Goal: Task Accomplishment & Management: Use online tool/utility

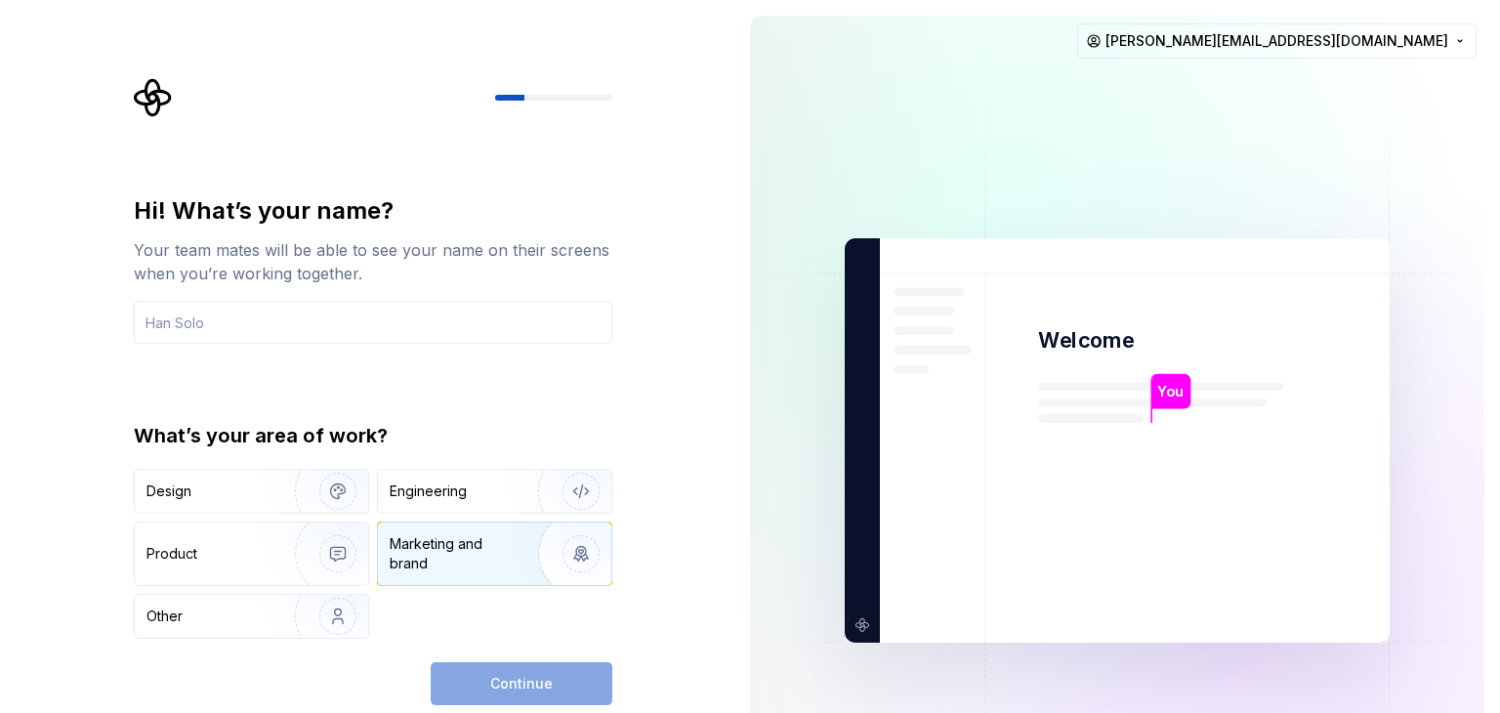
click at [487, 561] on div "Marketing and brand" at bounding box center [456, 553] width 132 height 39
click at [286, 477] on img "button" at bounding box center [325, 491] width 125 height 131
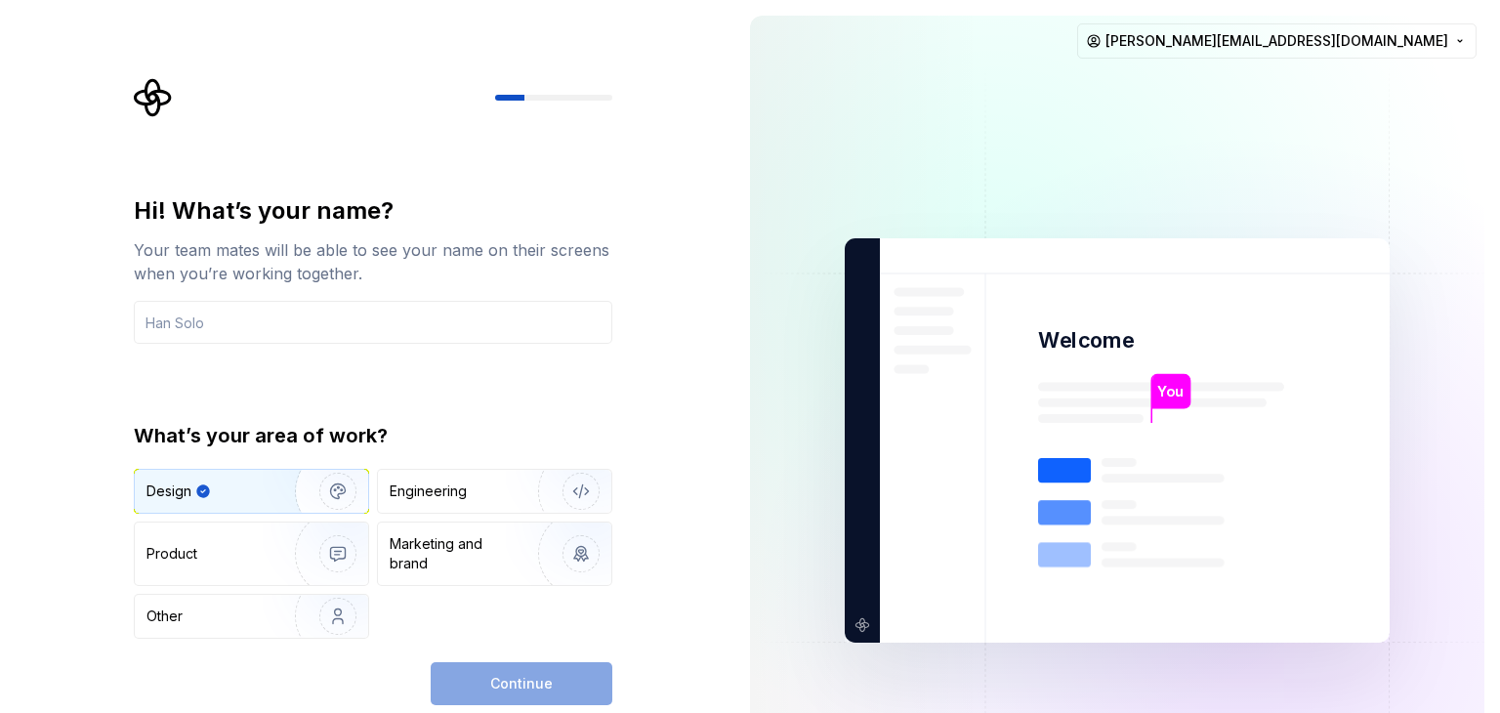
click at [463, 664] on div "Continue" at bounding box center [522, 683] width 182 height 43
click at [315, 329] on input "text" at bounding box center [373, 322] width 478 height 43
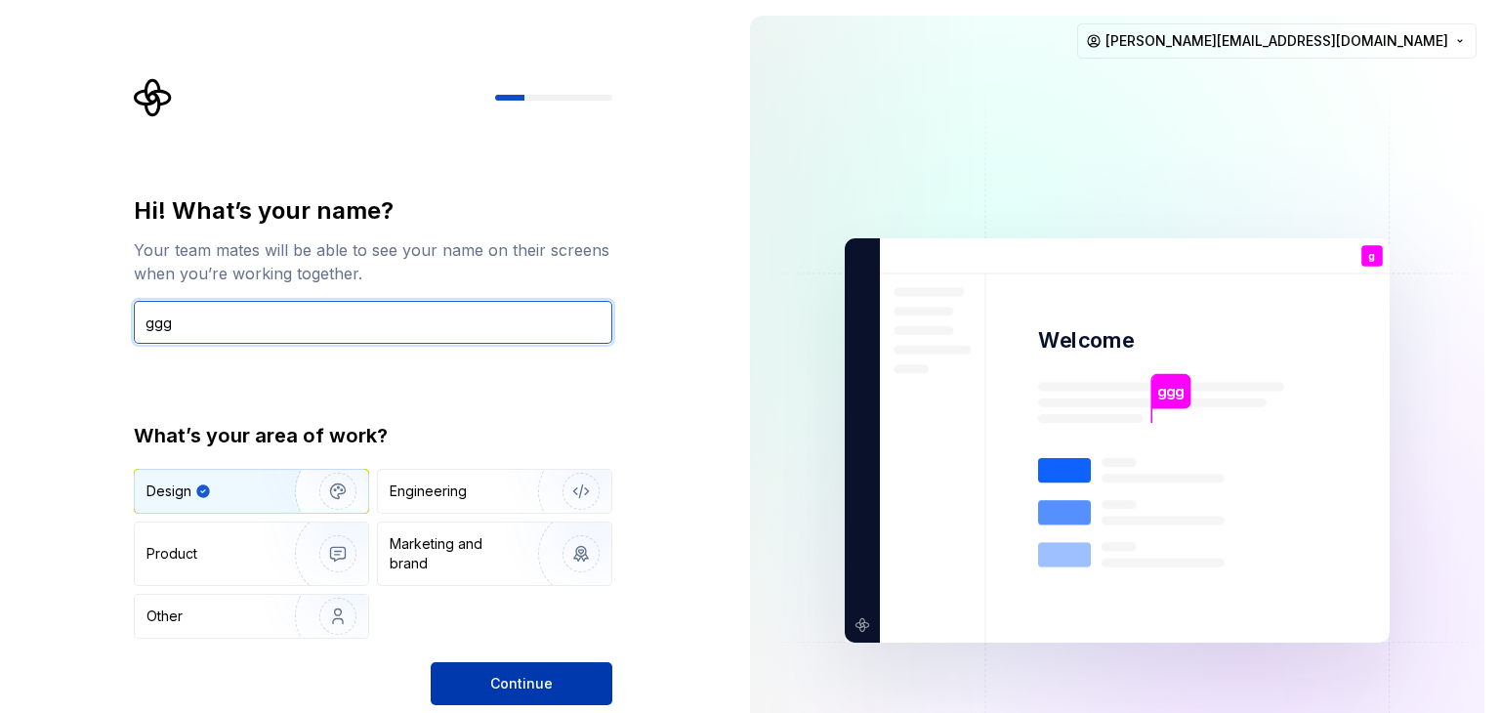
type input "ggg"
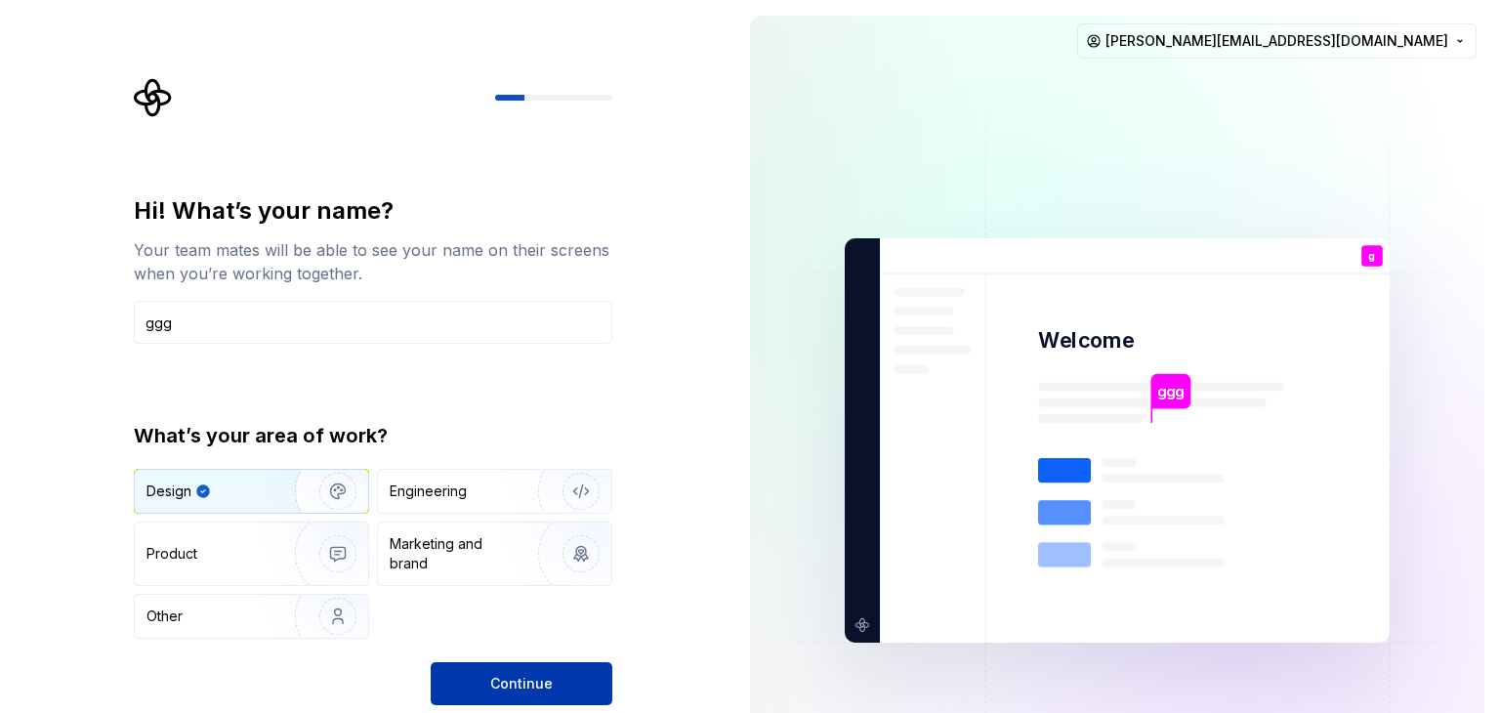
click at [452, 693] on button "Continue" at bounding box center [522, 683] width 182 height 43
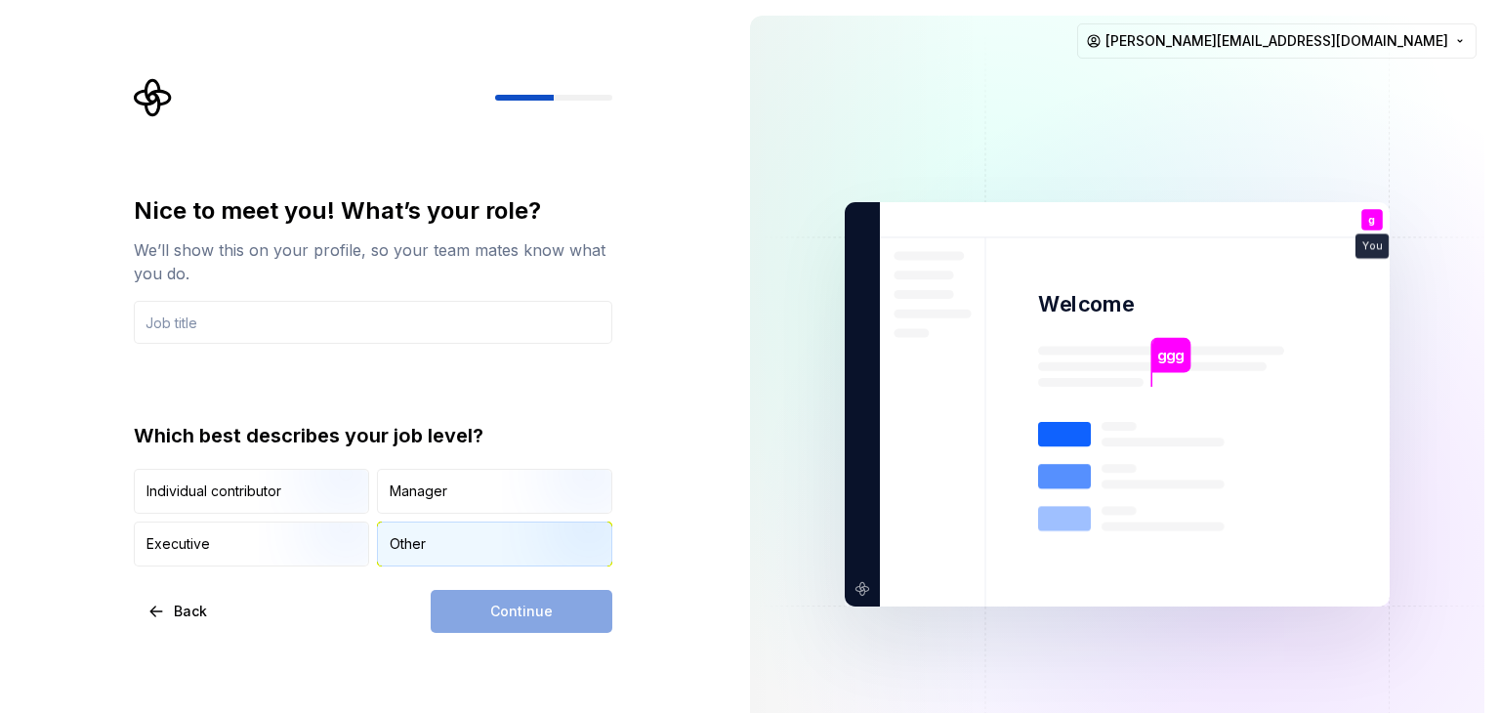
click at [418, 552] on div "Other" at bounding box center [408, 544] width 36 height 20
click at [474, 613] on div "Continue" at bounding box center [522, 611] width 182 height 43
click at [310, 309] on input "text" at bounding box center [373, 322] width 478 height 43
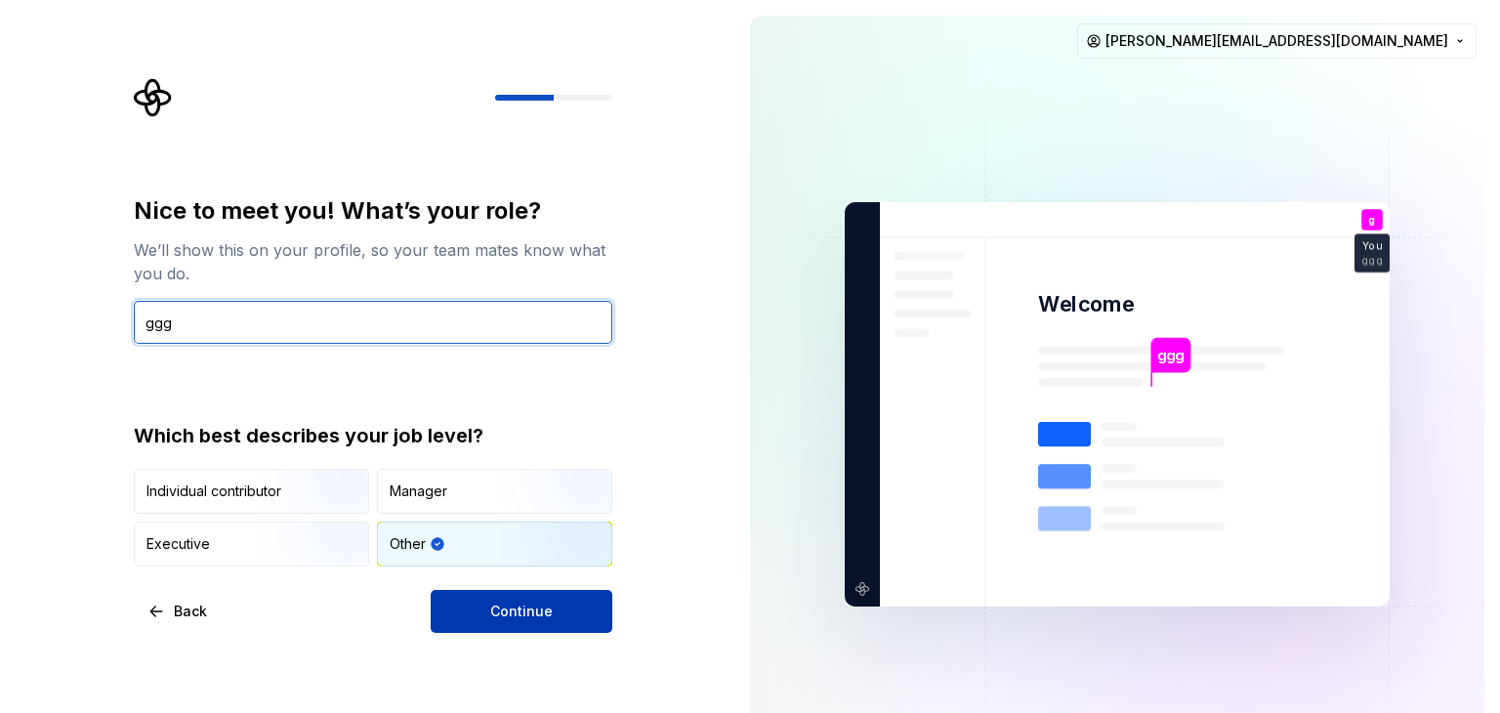
type input "ggg"
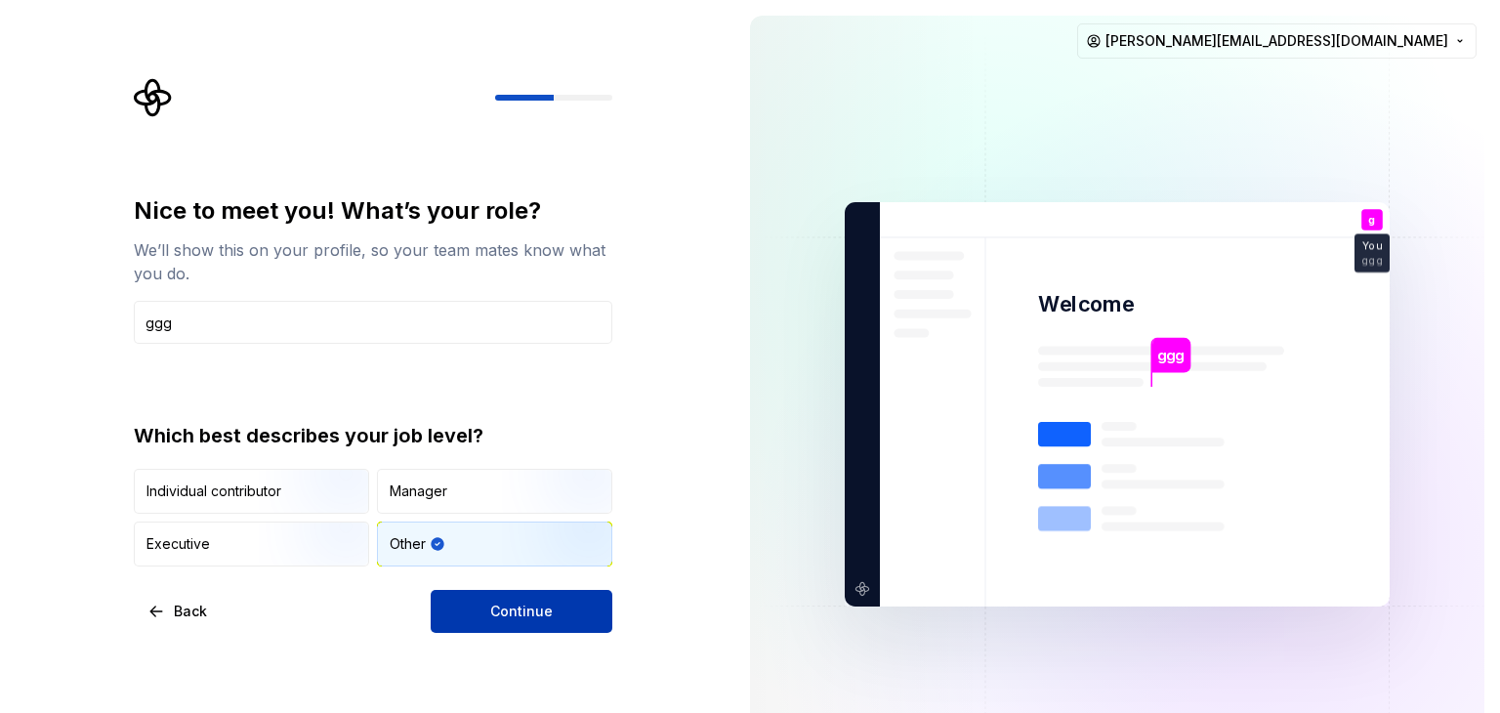
click at [454, 595] on button "Continue" at bounding box center [522, 611] width 182 height 43
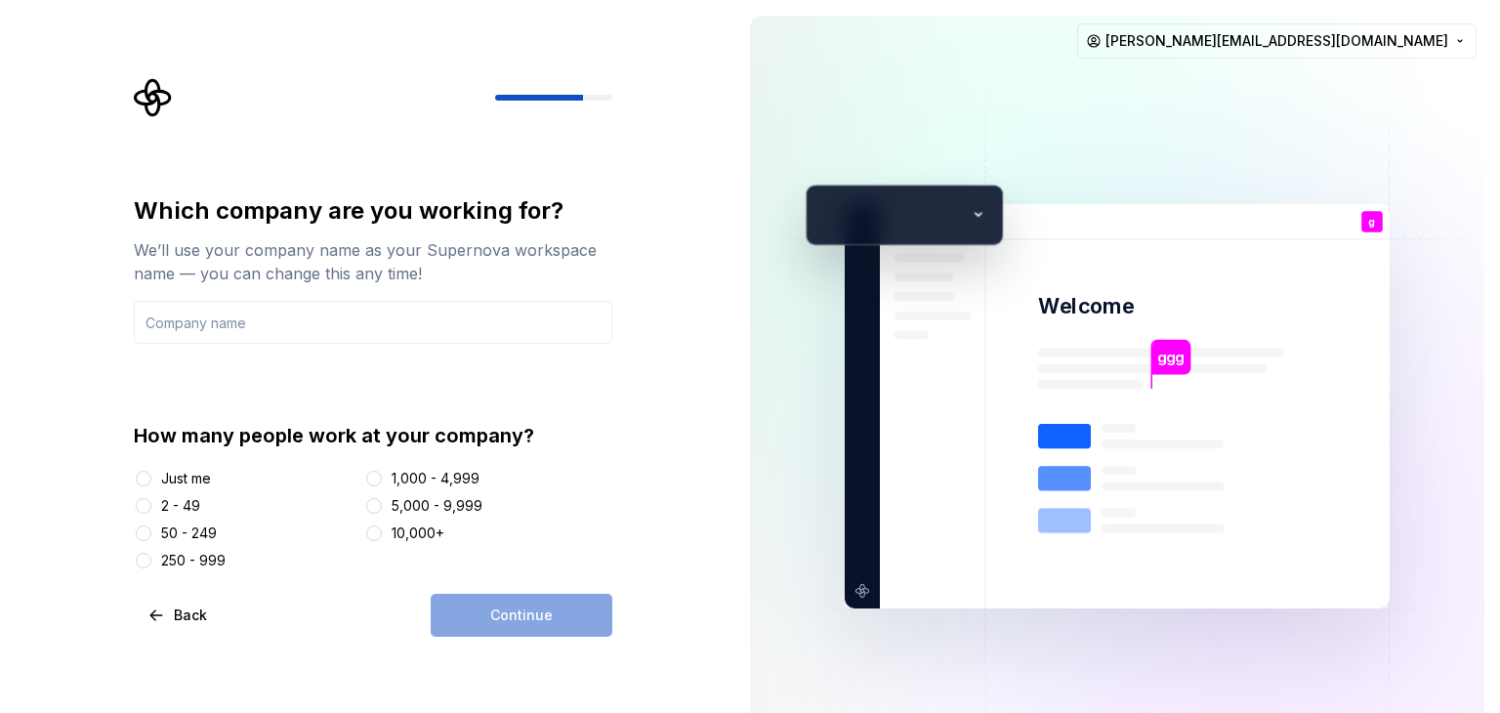
click at [210, 465] on div "How many people work at your company? Just me 2 - 49 50 - 249 250 - 999 1,000 -…" at bounding box center [373, 496] width 478 height 148
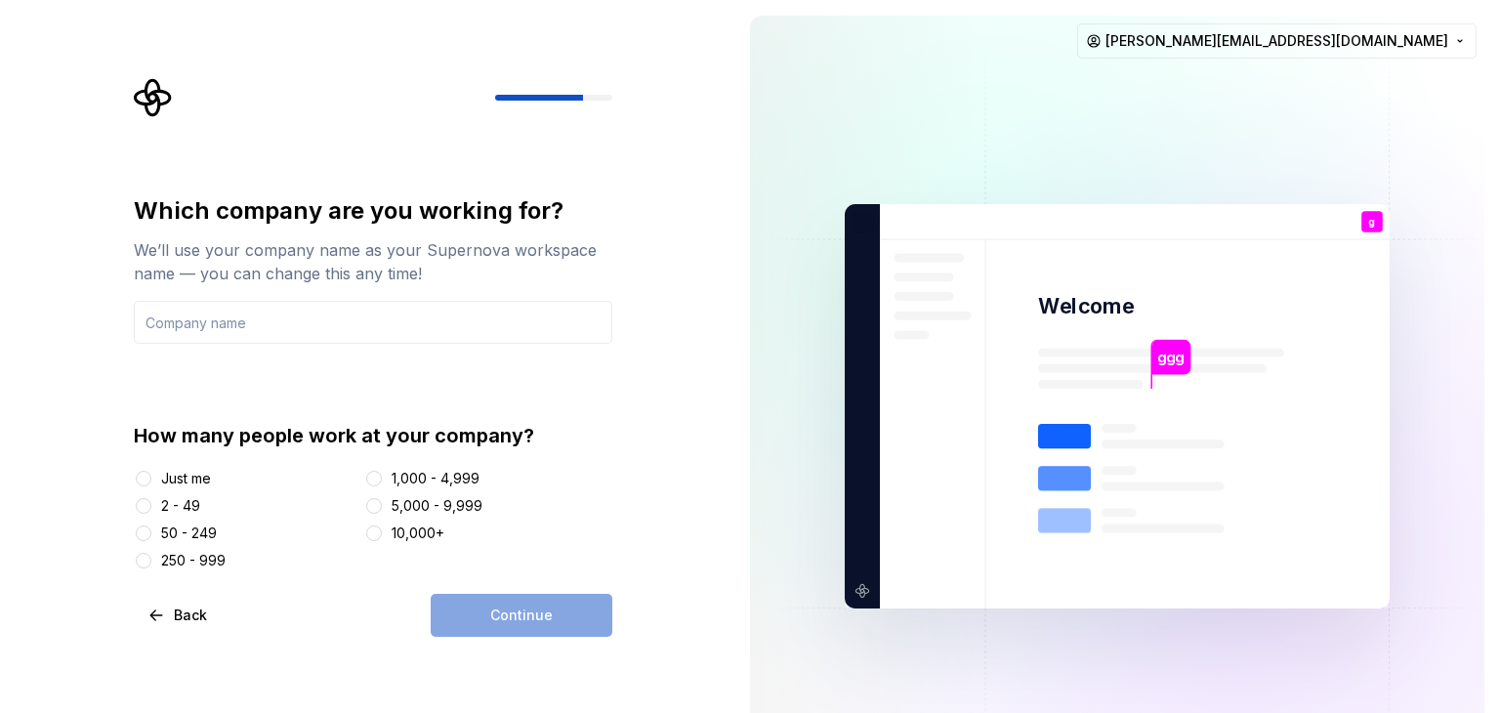
click at [201, 473] on div "Just me" at bounding box center [186, 479] width 50 height 20
click at [151, 473] on button "Just me" at bounding box center [144, 479] width 16 height 16
click at [267, 310] on input "text" at bounding box center [373, 322] width 478 height 43
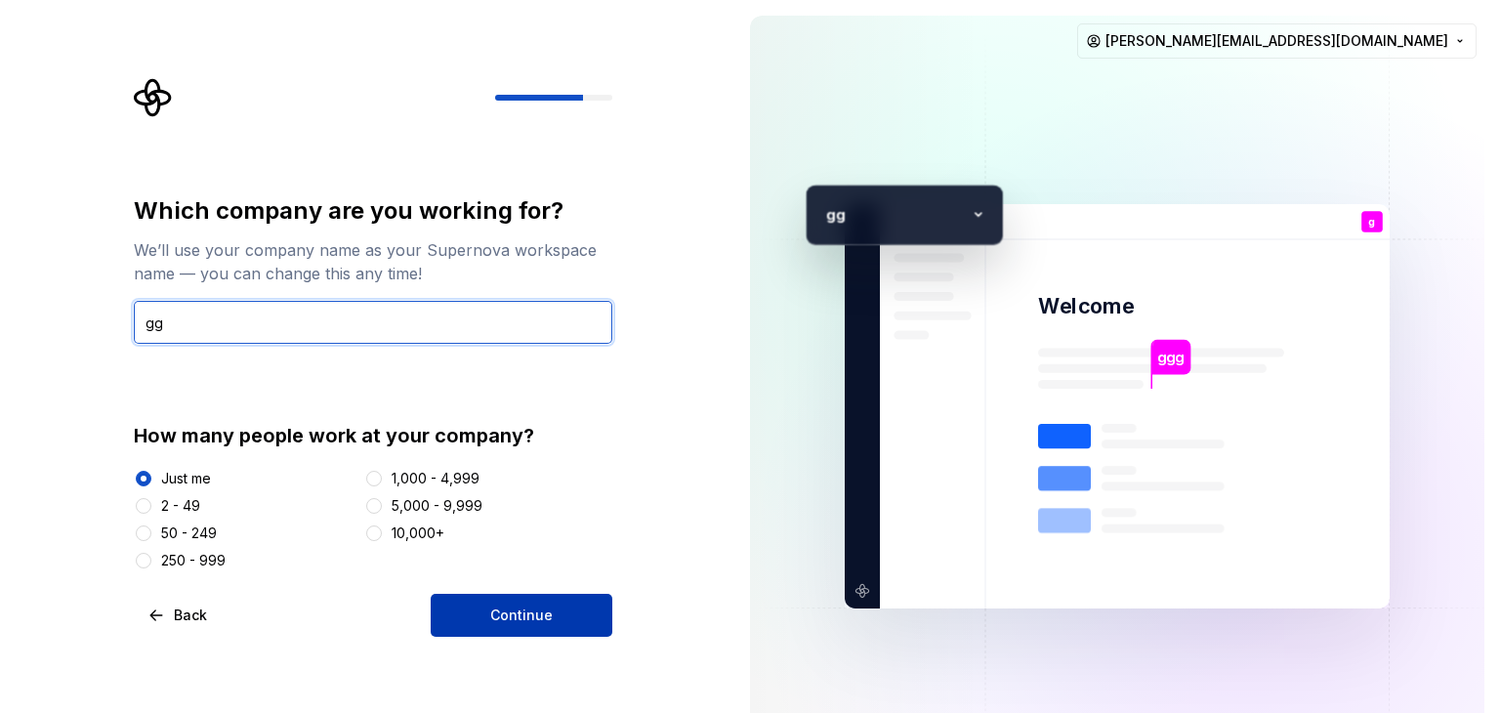
type input "gg"
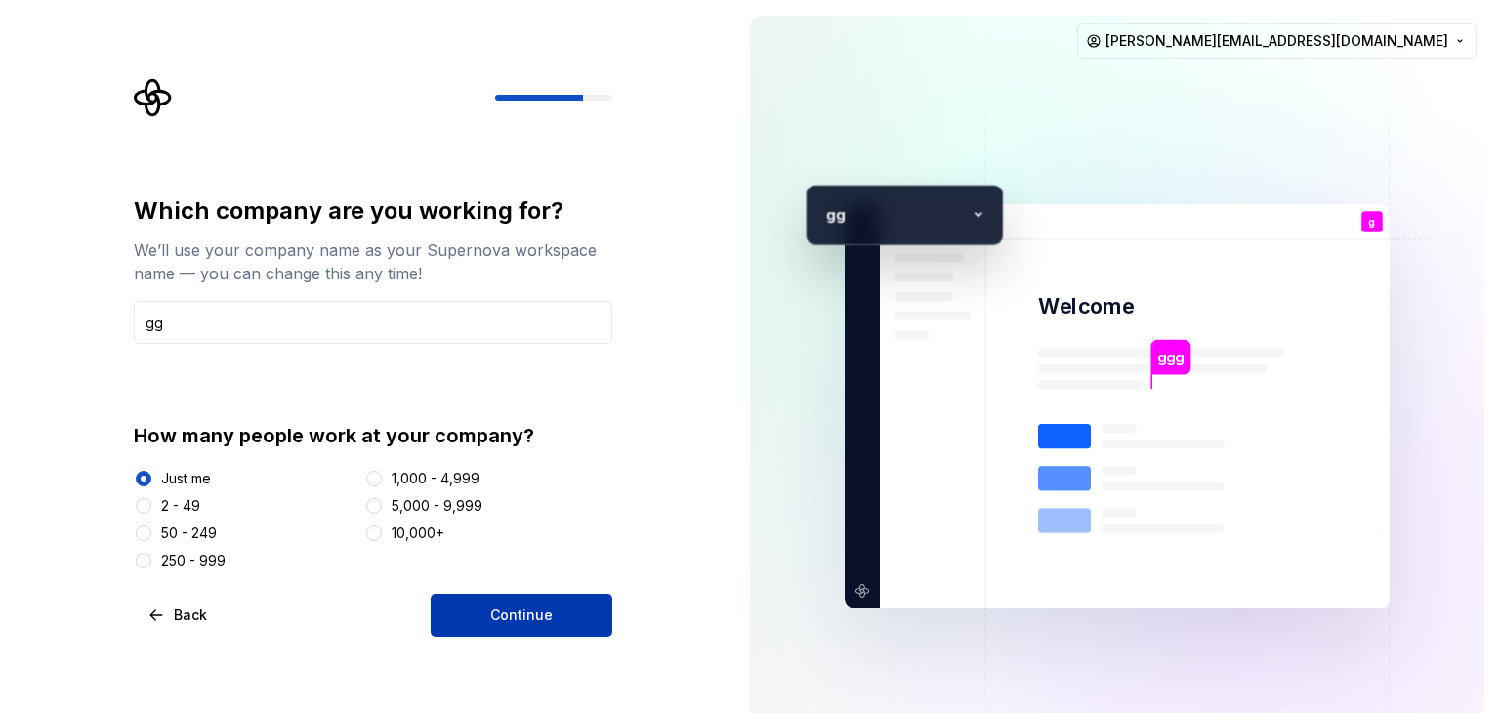
click at [479, 614] on button "Continue" at bounding box center [522, 615] width 182 height 43
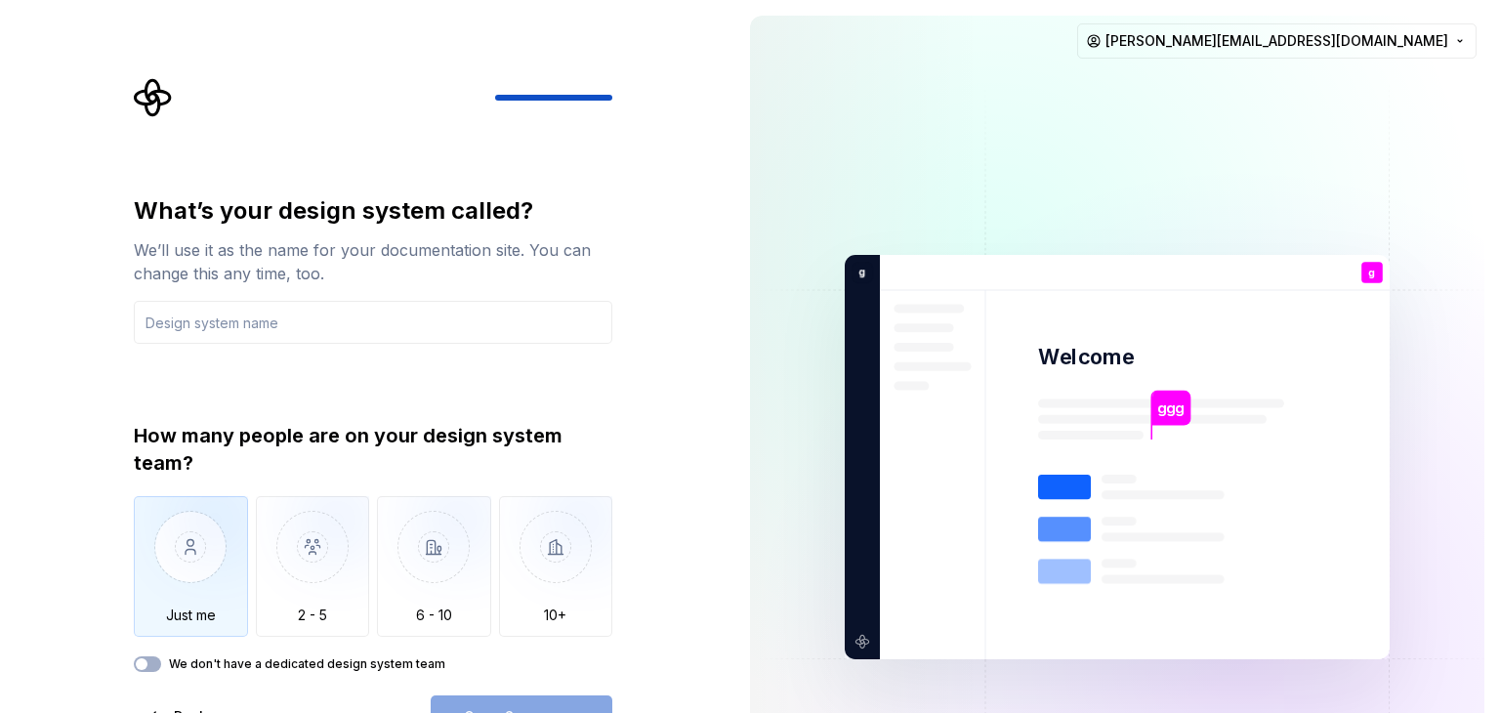
click at [197, 576] on img "button" at bounding box center [191, 561] width 114 height 131
click at [342, 323] on input "text" at bounding box center [373, 322] width 478 height 43
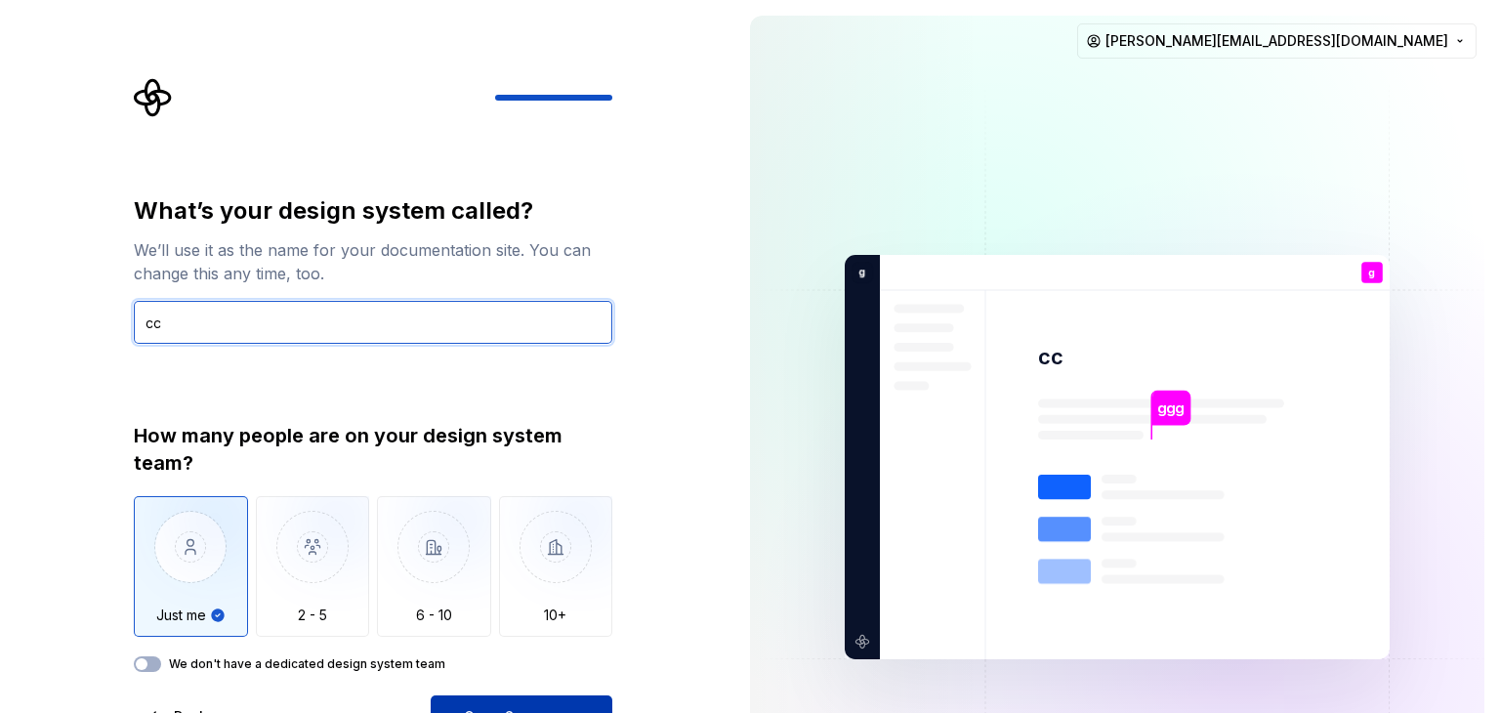
type input "cc"
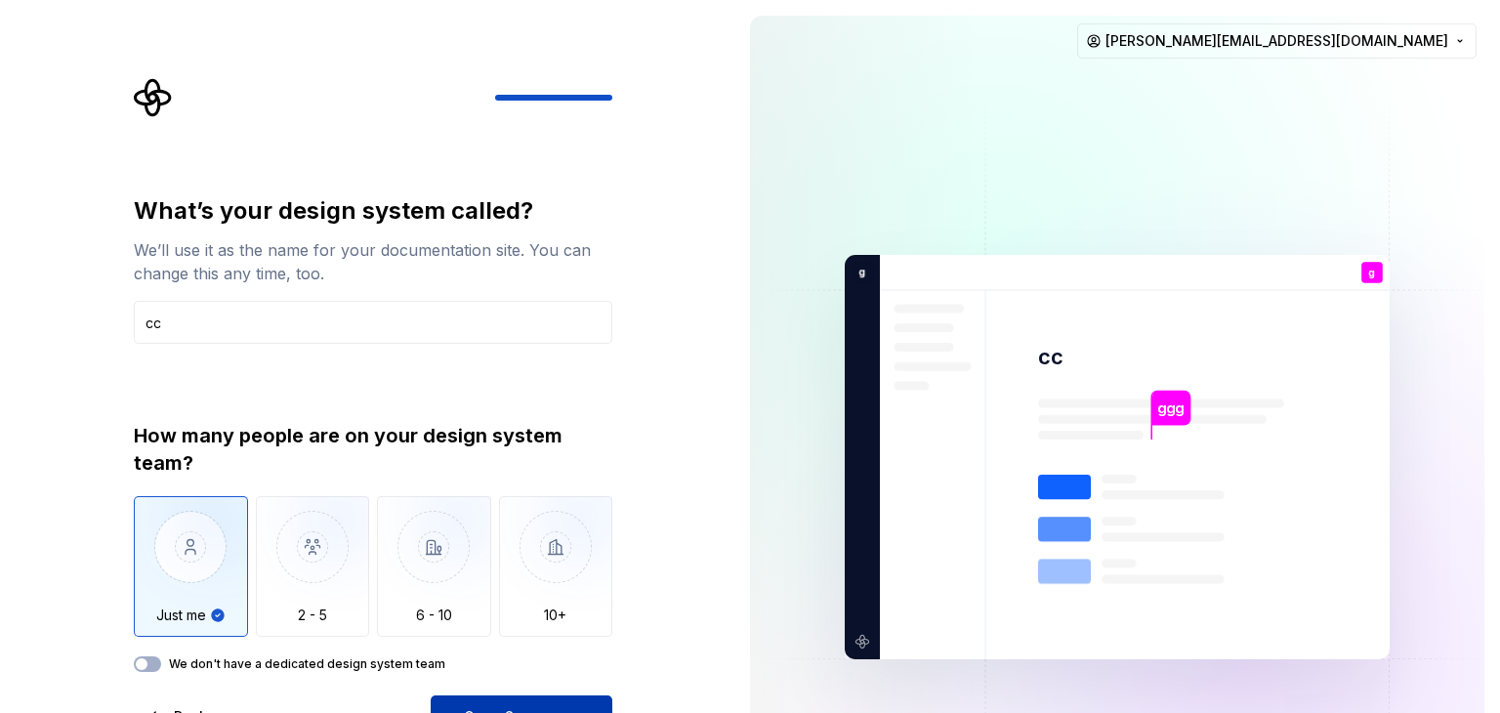
click at [510, 707] on span "Open Supernova" at bounding box center [521, 717] width 115 height 20
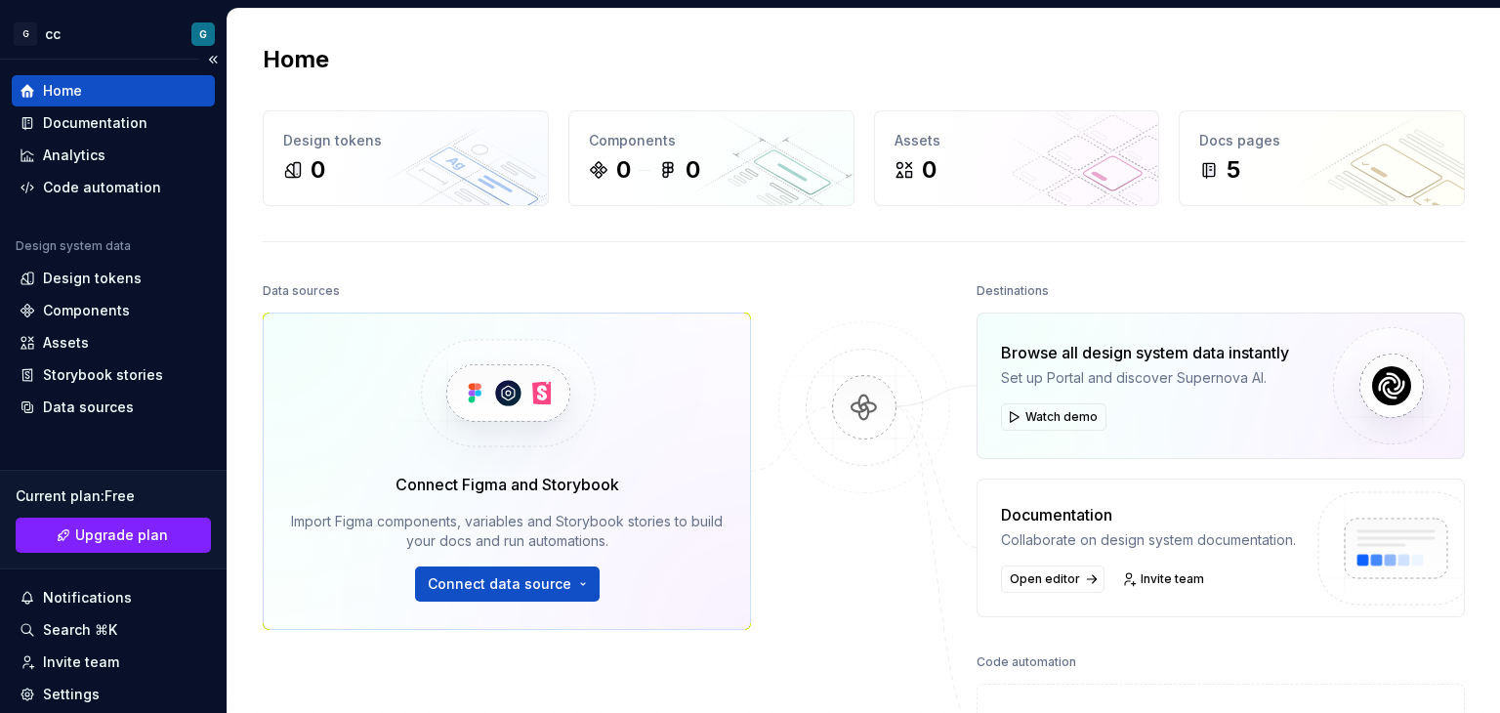
click at [62, 93] on div "Home" at bounding box center [62, 91] width 39 height 20
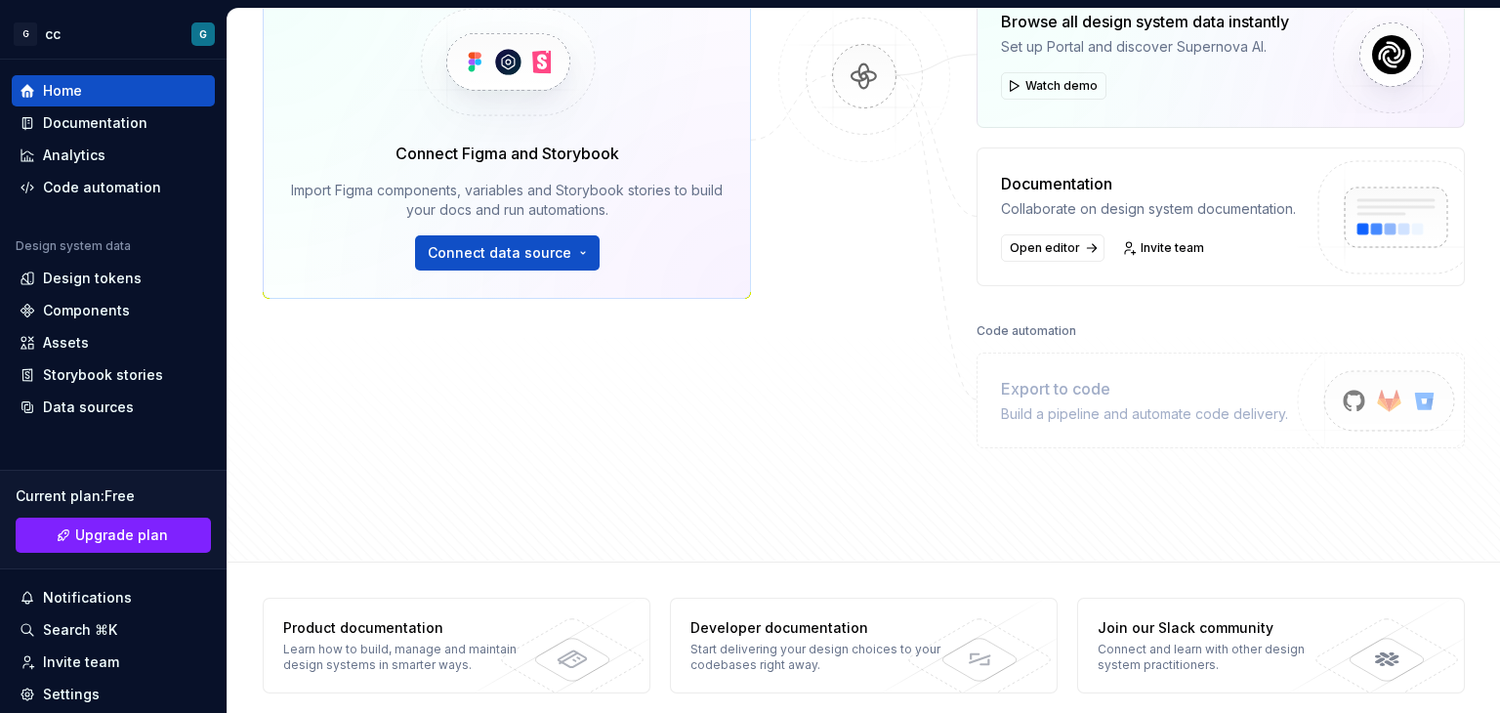
scroll to position [344, 0]
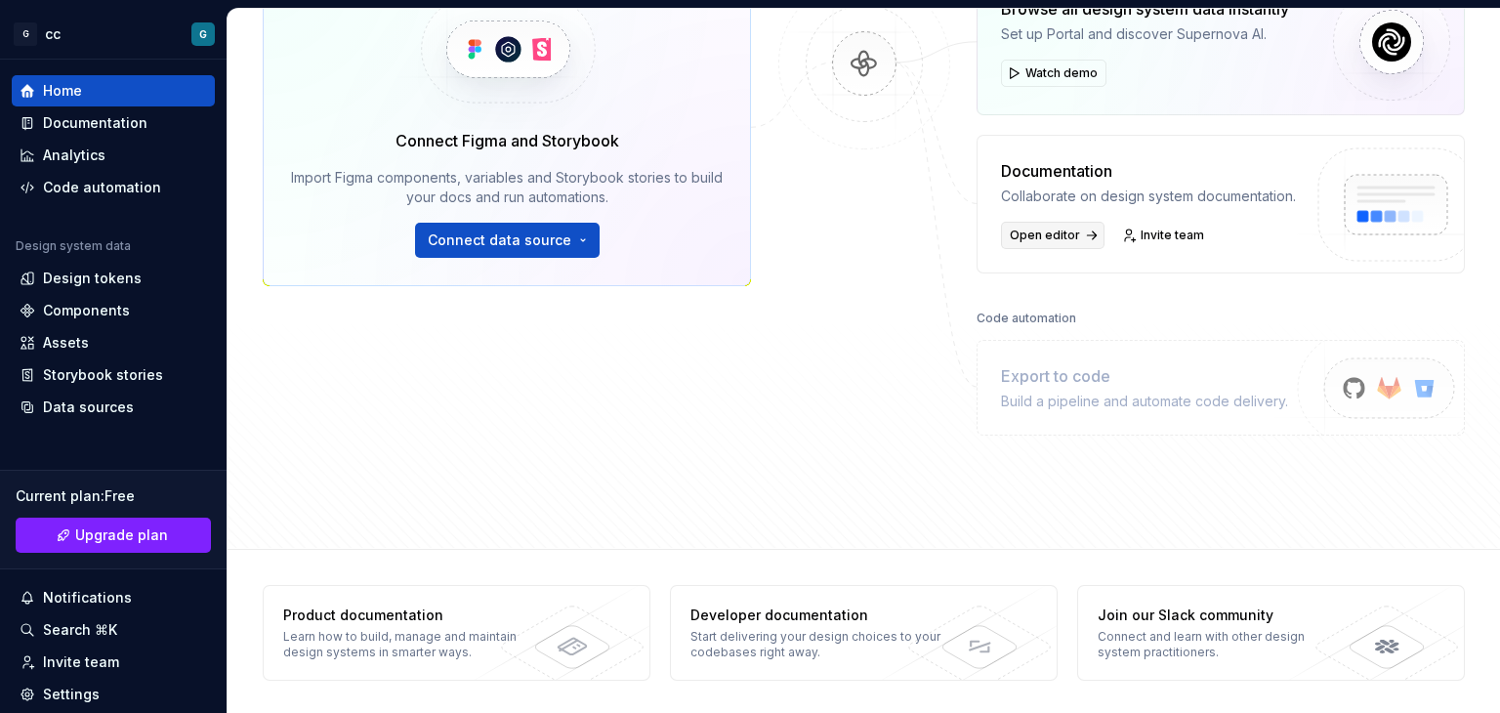
click at [1075, 229] on link "Open editor" at bounding box center [1052, 235] width 103 height 27
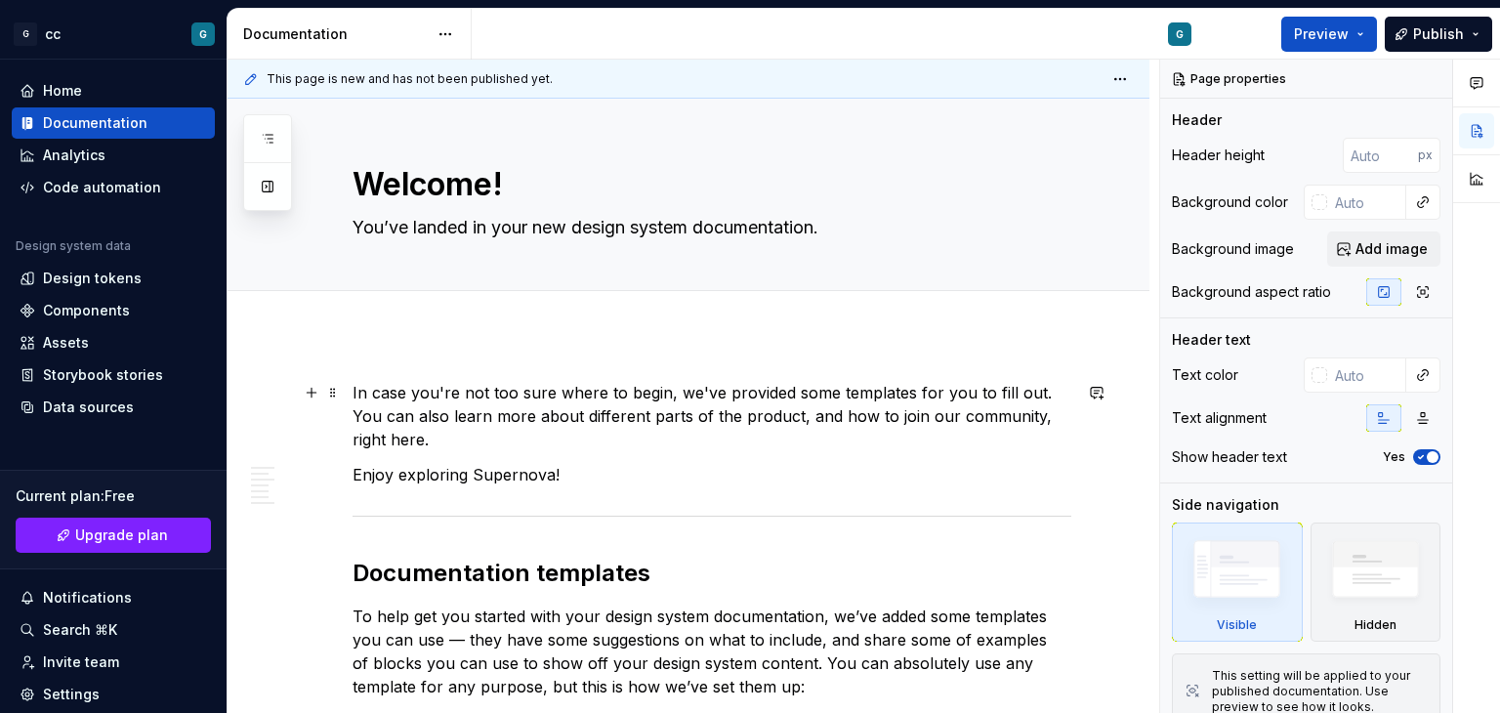
type textarea "*"
click at [108, 186] on div "Code automation" at bounding box center [102, 188] width 118 height 20
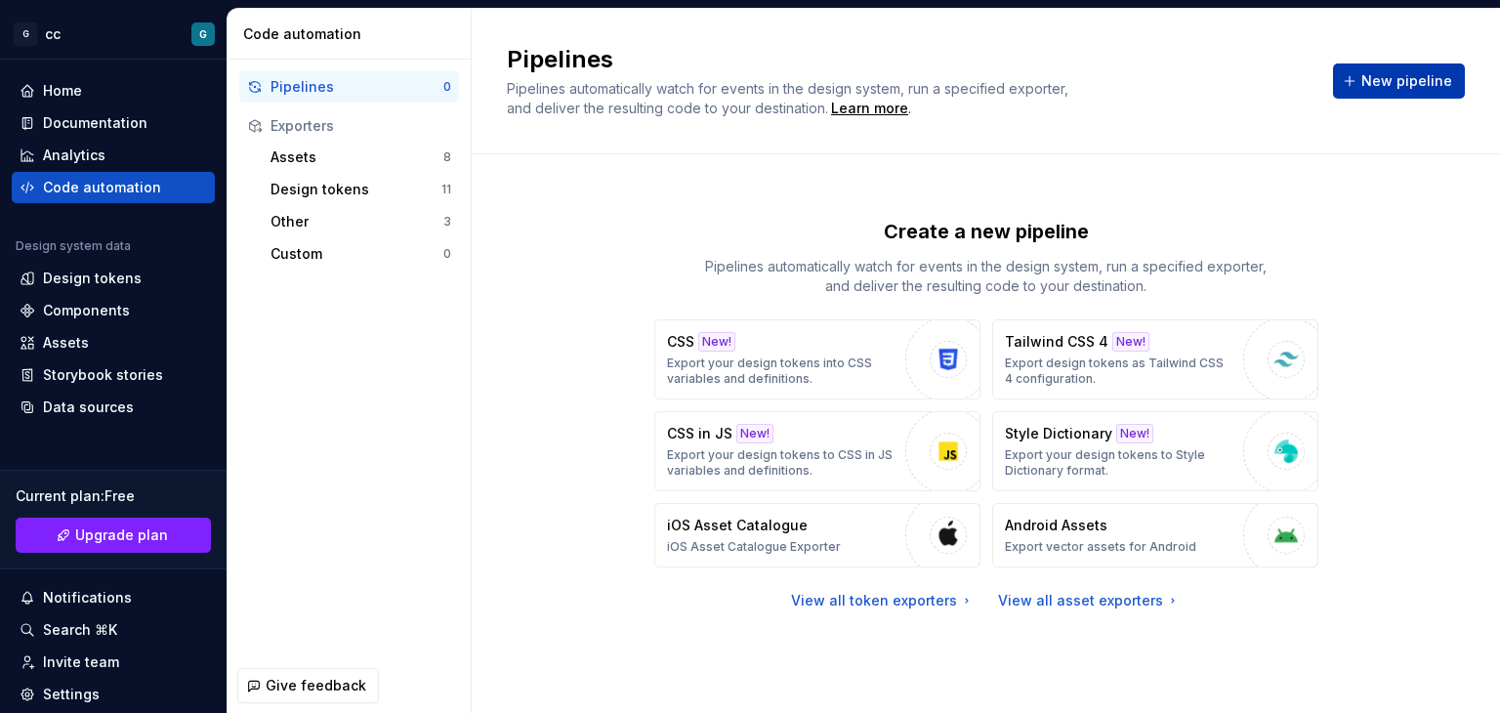
click at [1353, 83] on button "New pipeline" at bounding box center [1399, 80] width 132 height 35
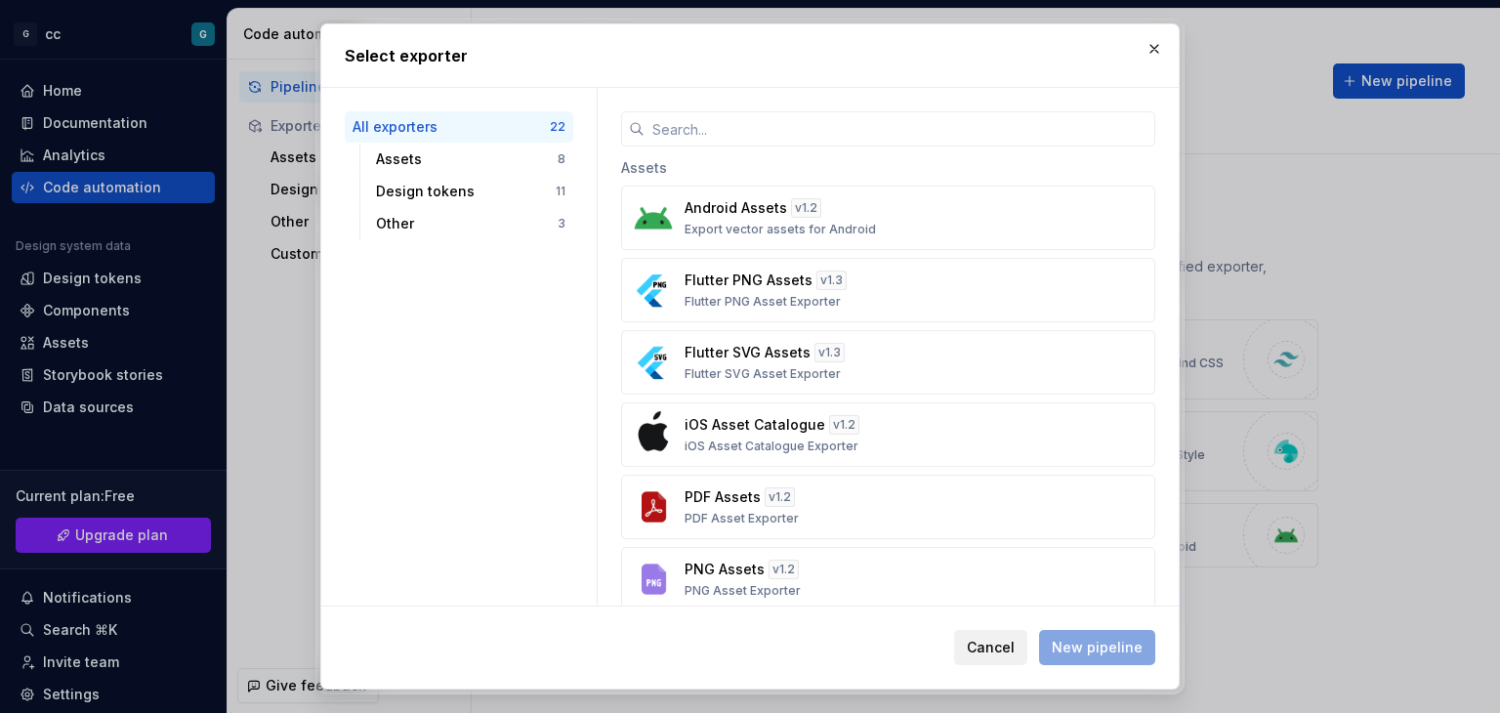
click at [1004, 650] on span "Cancel" at bounding box center [991, 648] width 48 height 20
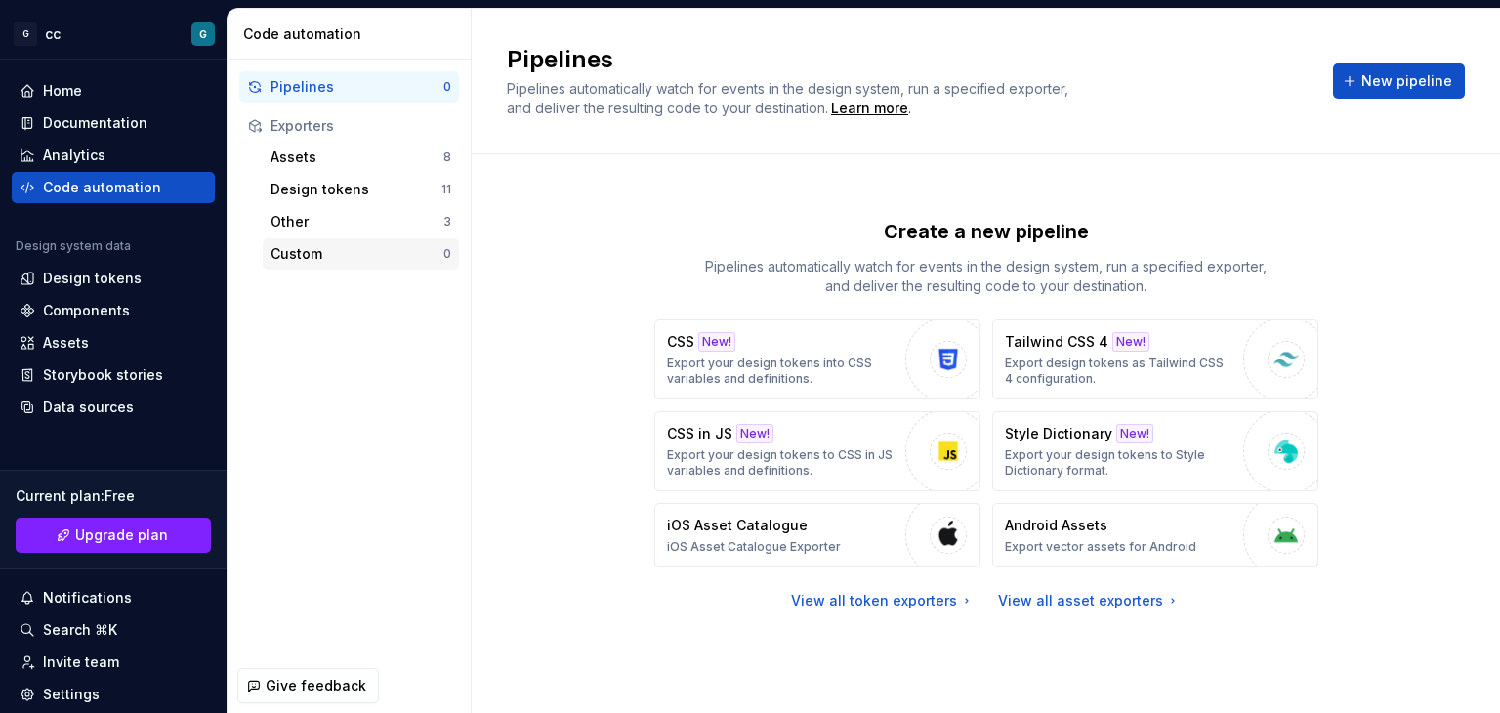
click at [358, 240] on div "Custom 0" at bounding box center [361, 253] width 196 height 31
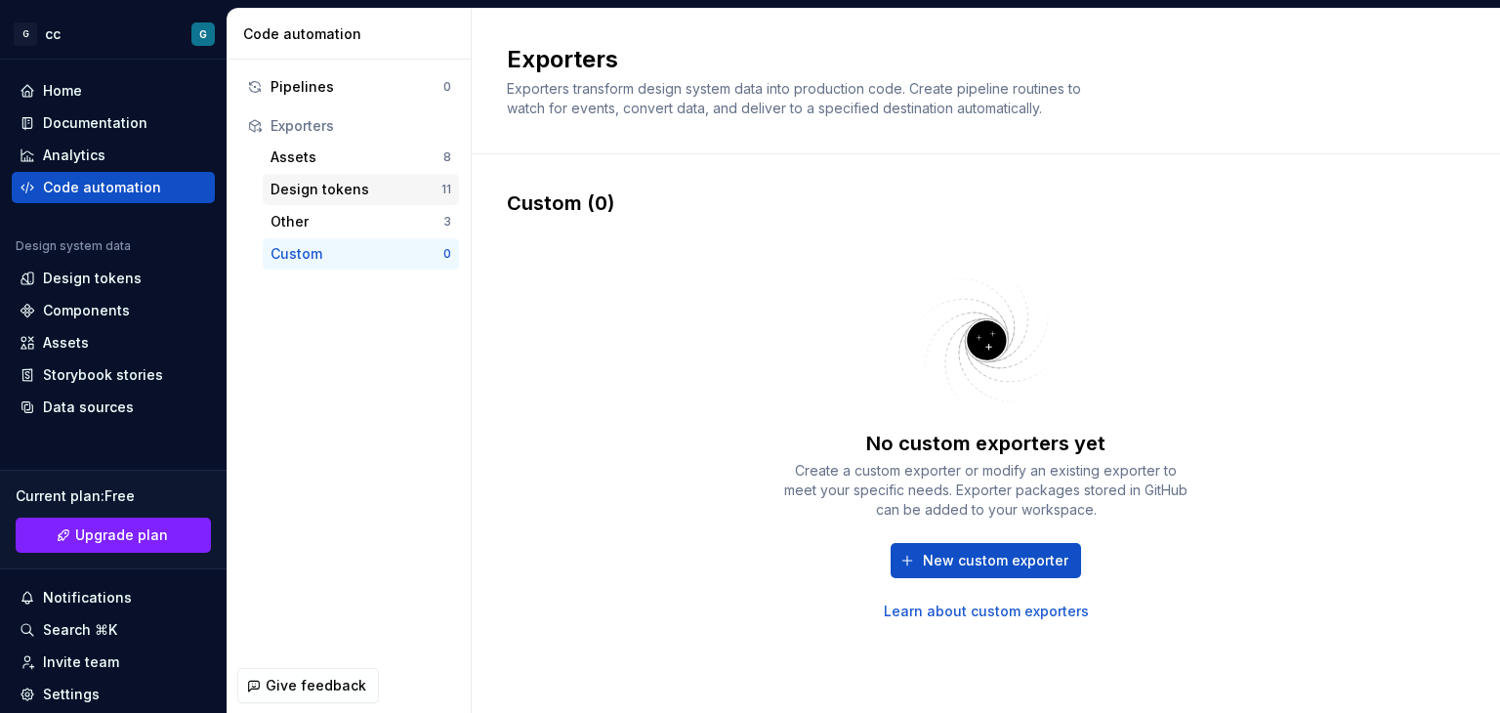
click at [294, 186] on div "Design tokens" at bounding box center [355, 190] width 171 height 20
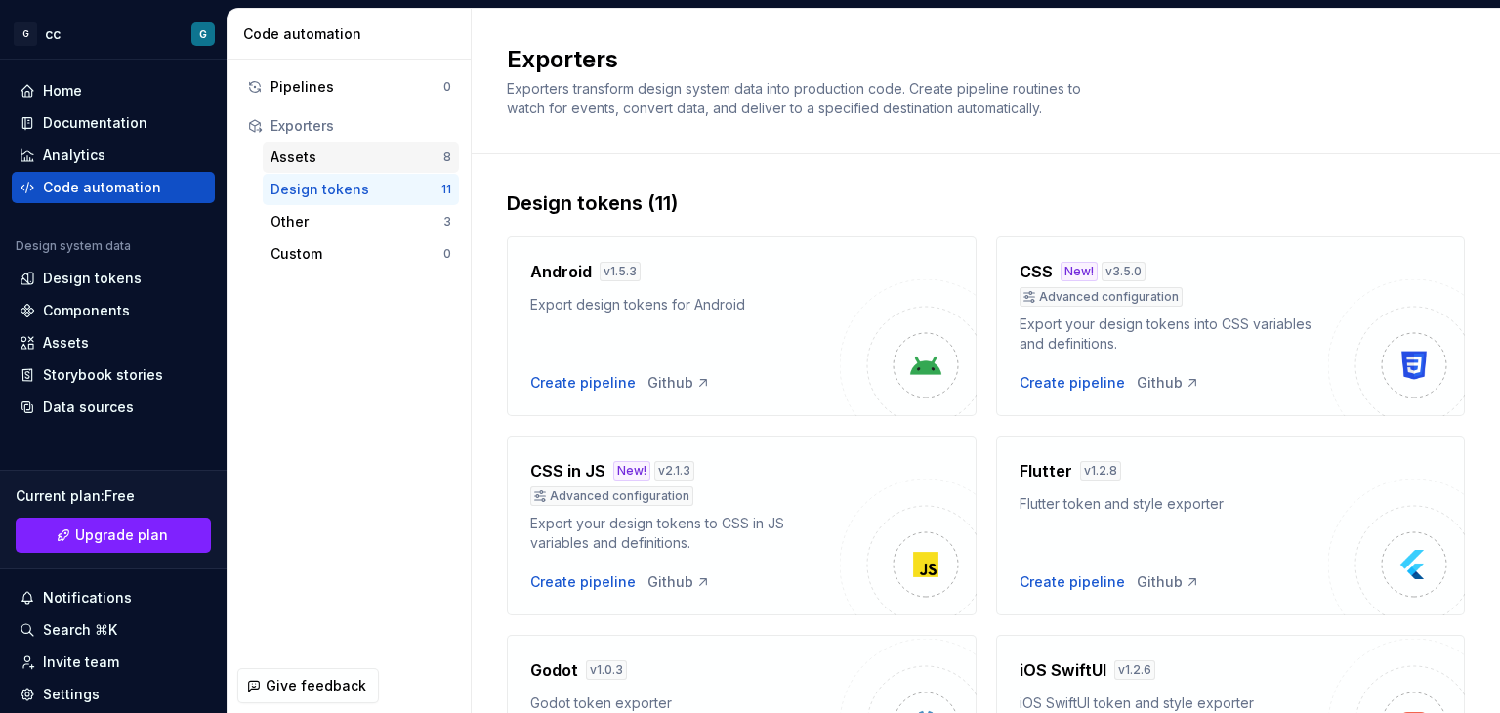
click at [300, 154] on div "Assets" at bounding box center [356, 157] width 173 height 20
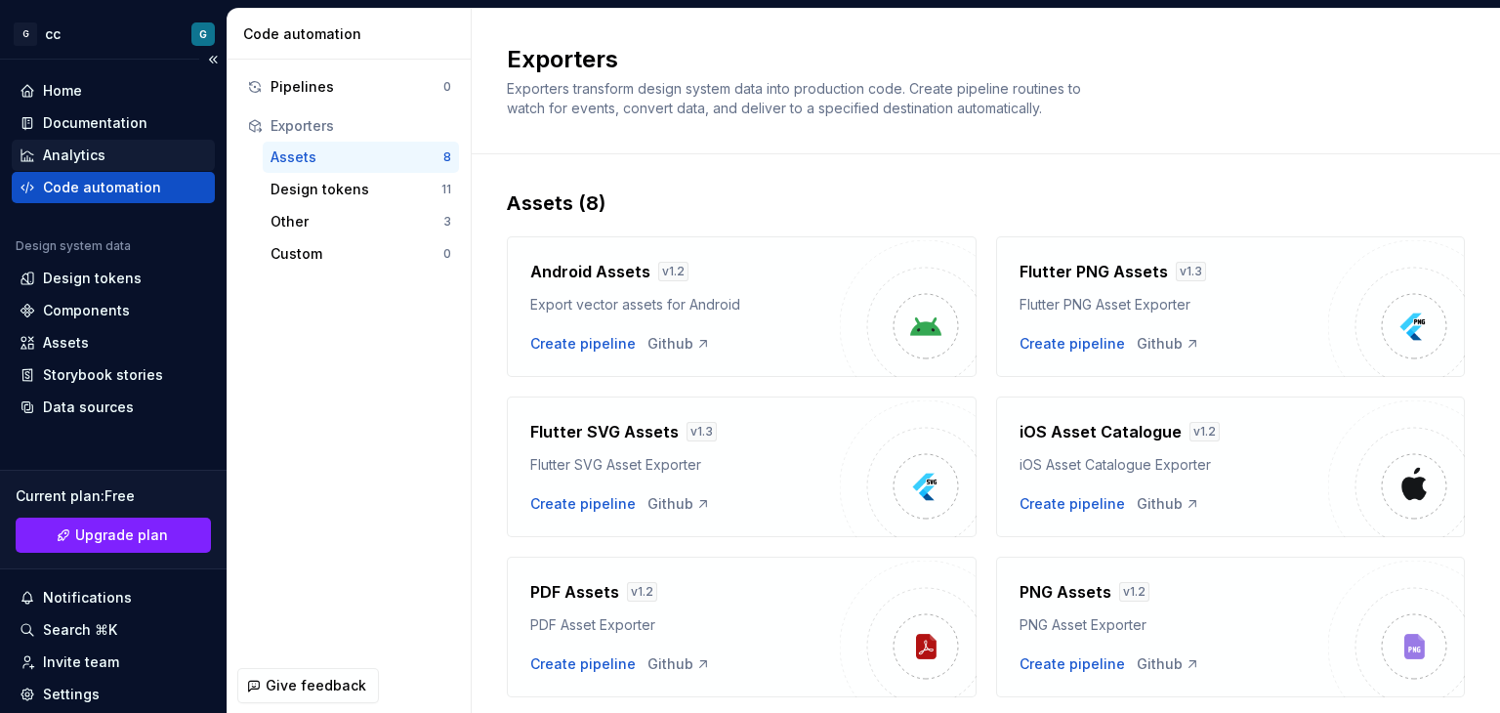
click at [106, 154] on div "Analytics" at bounding box center [113, 155] width 187 height 20
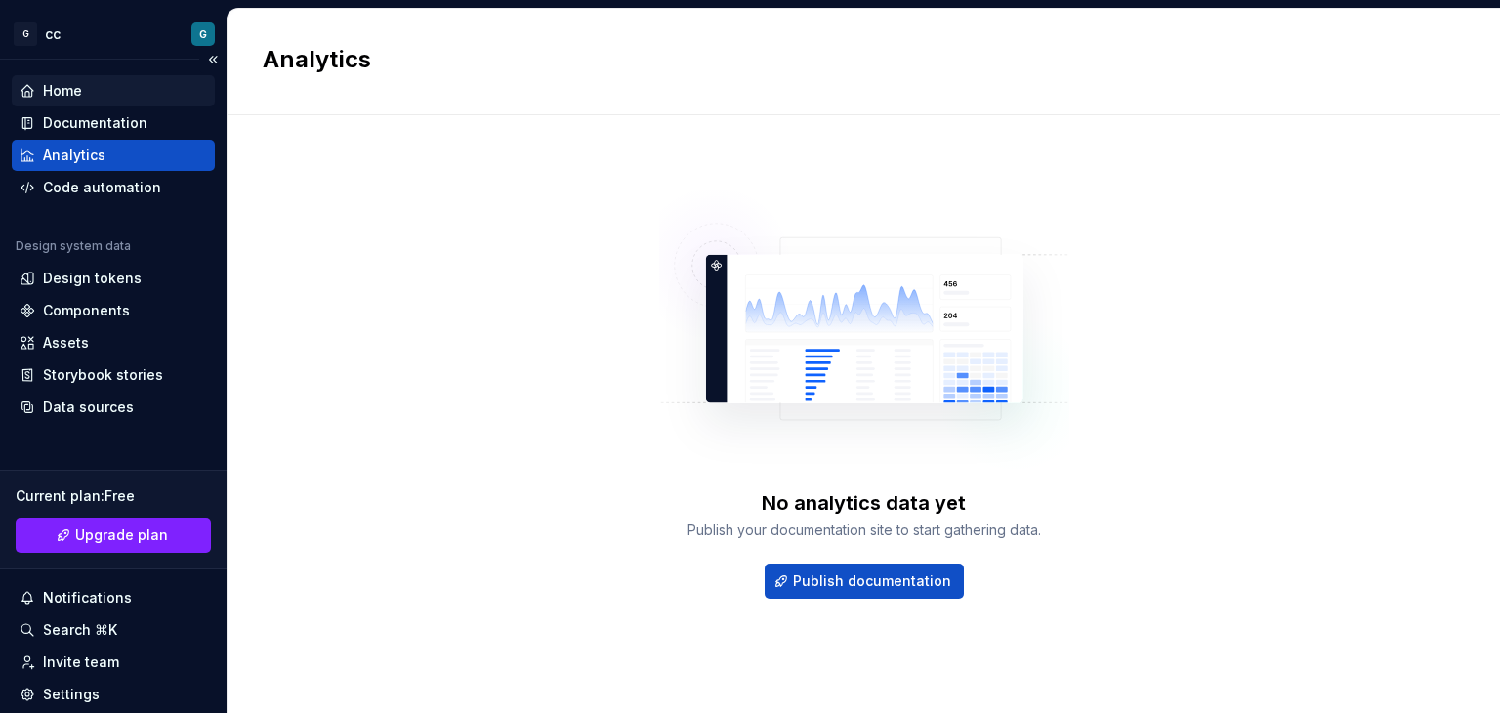
click at [102, 88] on div "Home" at bounding box center [113, 91] width 187 height 20
